Goal: Check status: Check status

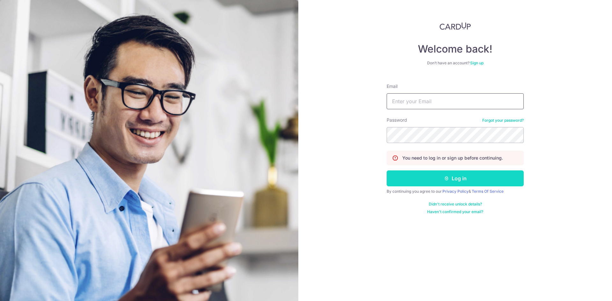
type input "[EMAIL_ADDRESS][DOMAIN_NAME]"
click at [447, 176] on button "Log in" at bounding box center [454, 178] width 137 height 16
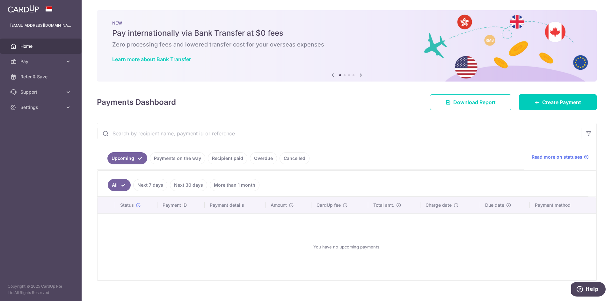
click at [183, 158] on link "Payments on the way" at bounding box center [177, 158] width 55 height 12
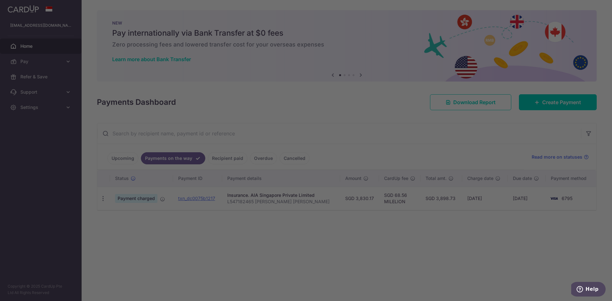
click at [485, 240] on div at bounding box center [309, 152] width 618 height 304
